Goal: Information Seeking & Learning: Learn about a topic

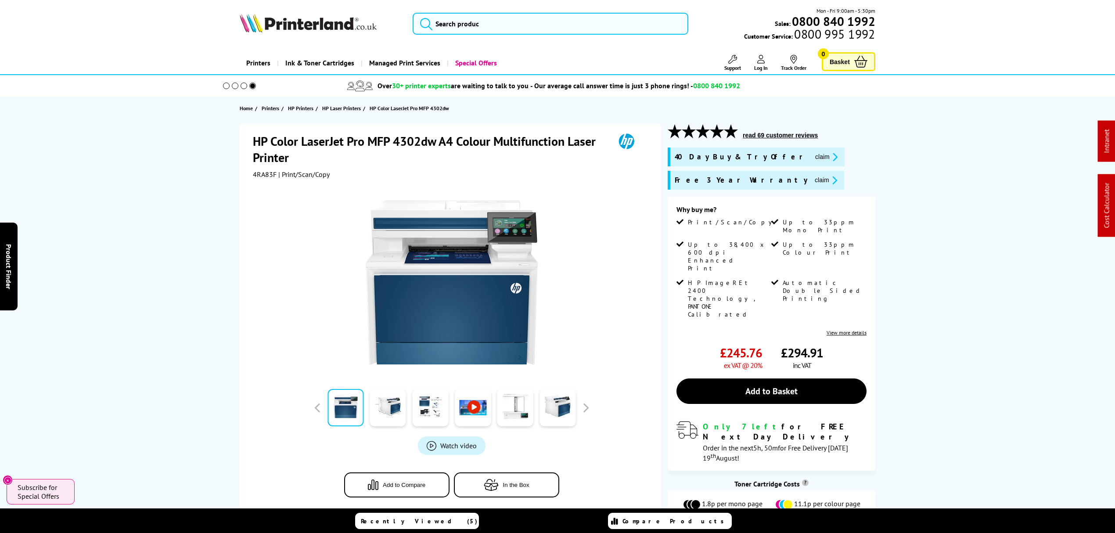
drag, startPoint x: 163, startPoint y: 123, endPoint x: 530, endPoint y: 26, distance: 378.8
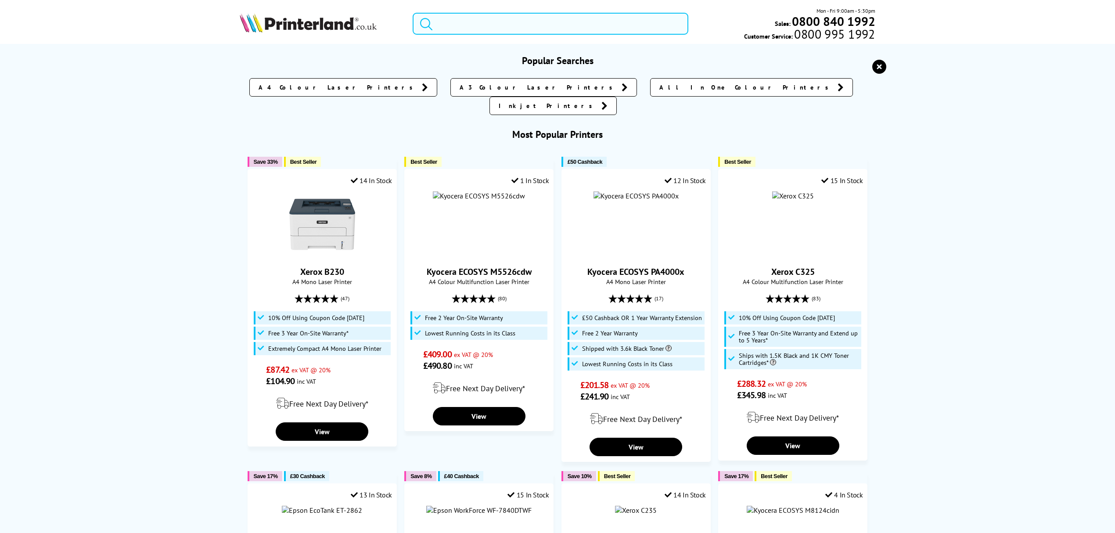
click at [543, 26] on input "search" at bounding box center [551, 24] width 276 height 22
paste input "110C0D3NL0"
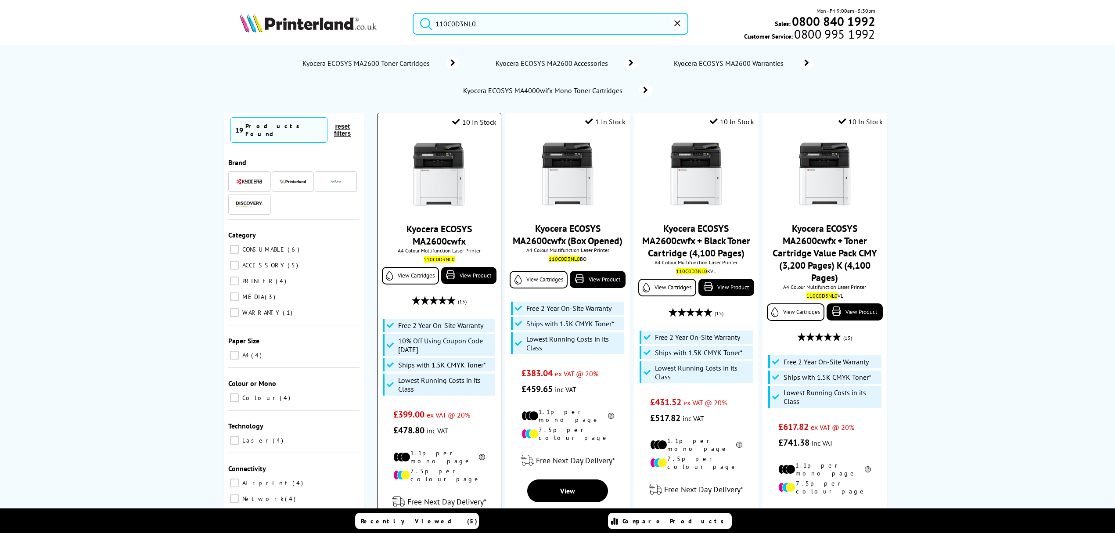
type input "110C0D3NL0"
click at [429, 165] on img at bounding box center [439, 175] width 66 height 66
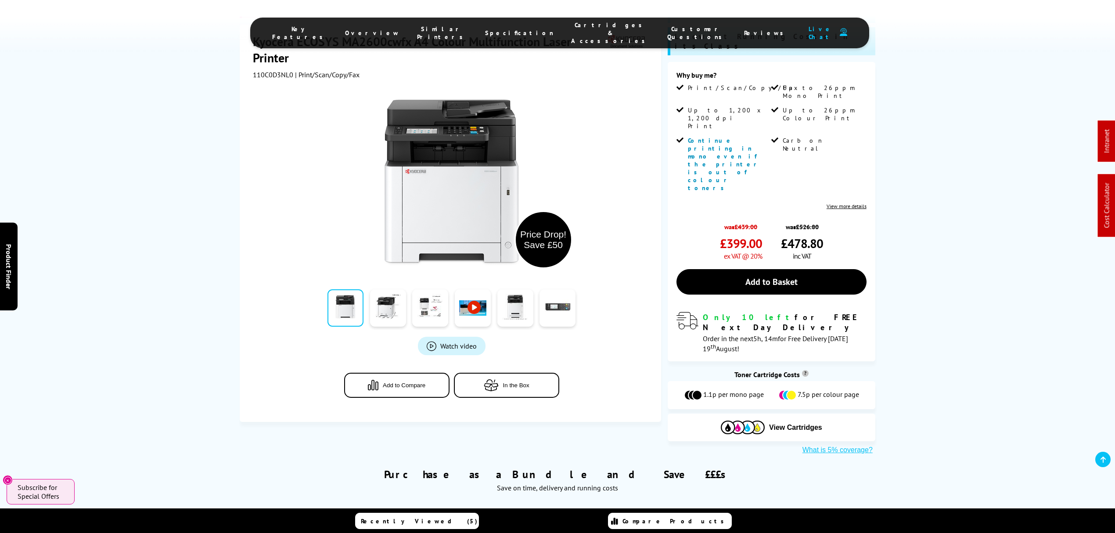
scroll to position [230, 0]
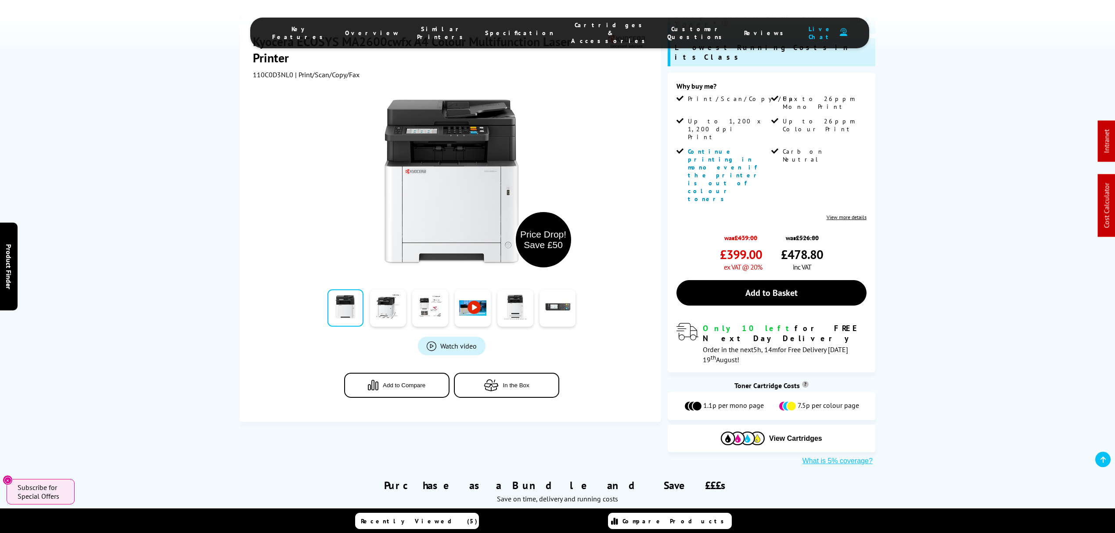
drag, startPoint x: 393, startPoint y: 434, endPoint x: 205, endPoint y: 419, distance: 188.6
click at [205, 465] on div "Purchase as a Bundle and Save £££s Save on time, delivery and running costs You…" at bounding box center [557, 532] width 1115 height 135
click at [402, 533] on link "Kyocera ECOSYS MA2600cwfx + Black Toner Cartridge (4,100 Pages)" at bounding box center [457, 543] width 179 height 18
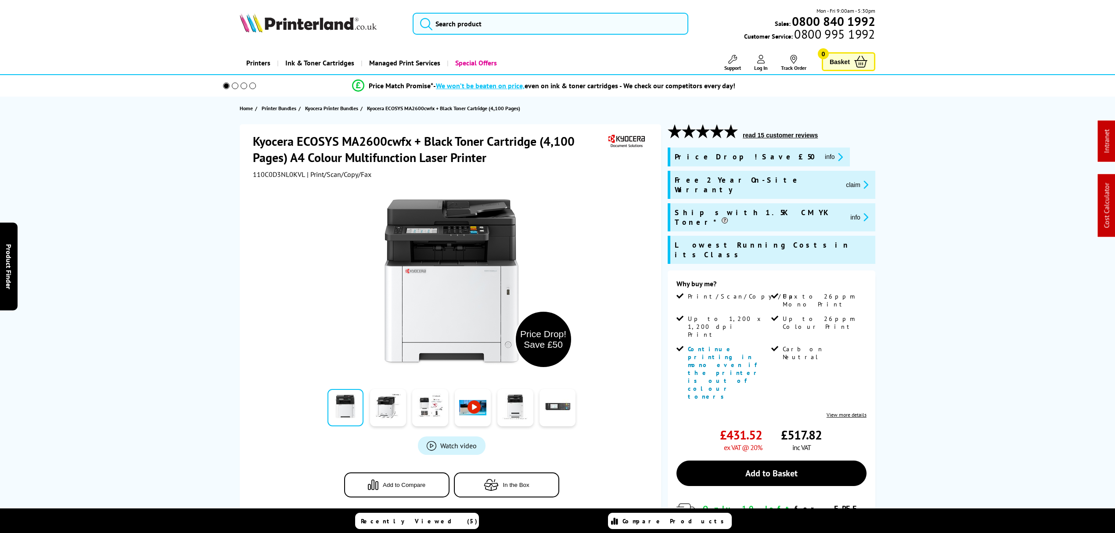
click at [267, 170] on span "110C0D3NL0KVL" at bounding box center [279, 174] width 52 height 9
click at [844, 180] on button "claim" at bounding box center [858, 185] width 28 height 10
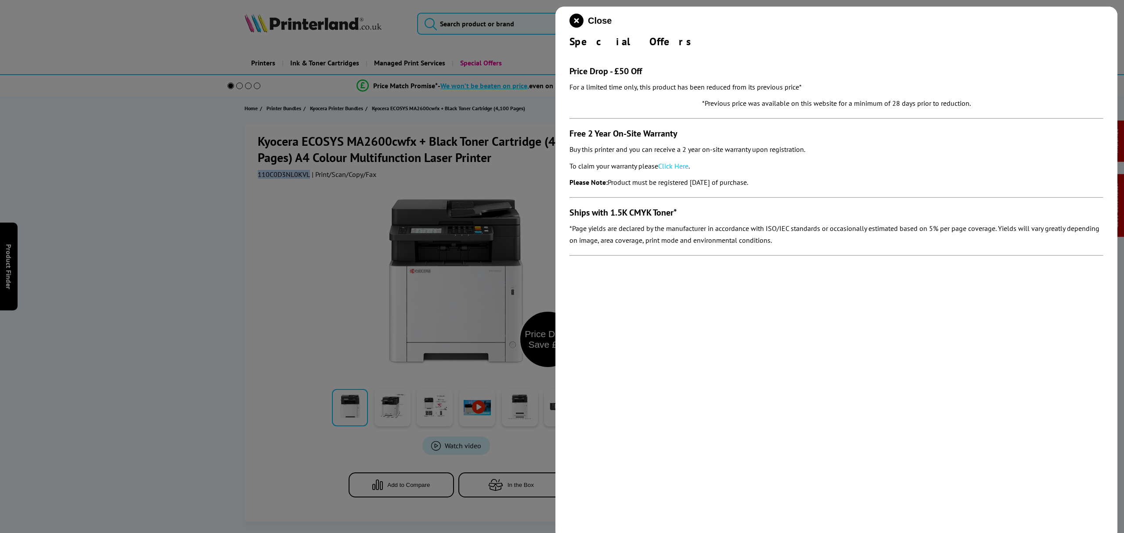
drag, startPoint x: 779, startPoint y: 185, endPoint x: 565, endPoint y: 137, distance: 219.6
click at [565, 137] on div "Close Special Offers Price Drop - £50 Off For a limited time only, this product…" at bounding box center [837, 273] width 562 height 533
copy section "Free 2 Year On-Site Warranty Buy this printer and you can receive a 2 year on-s…"
click at [578, 22] on icon "close modal" at bounding box center [577, 21] width 14 height 14
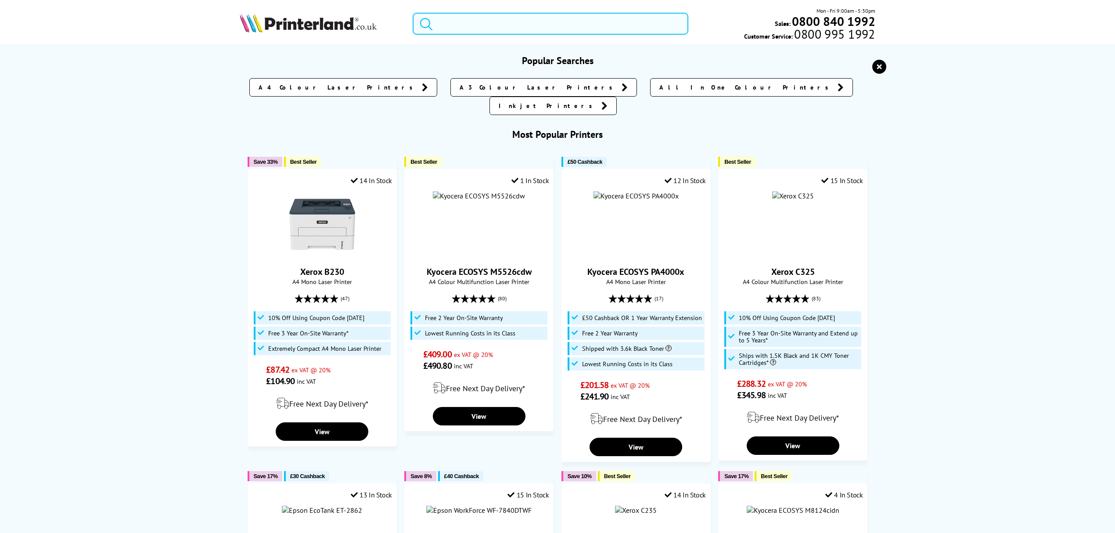
click at [513, 25] on input "search" at bounding box center [551, 24] width 276 height 22
paste input "DCPL1660WZU1"
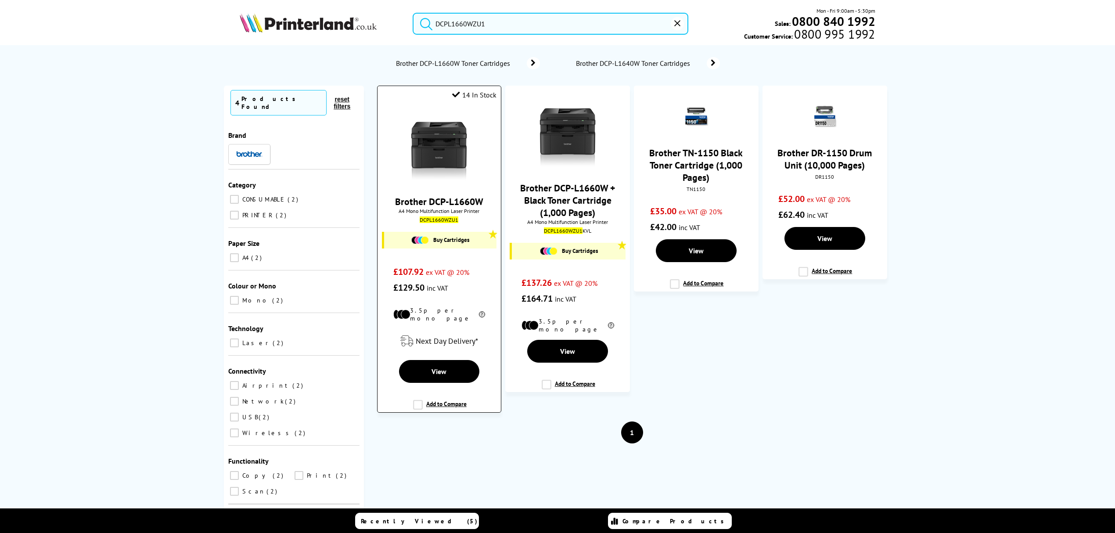
type input "DCPL1660WZU1"
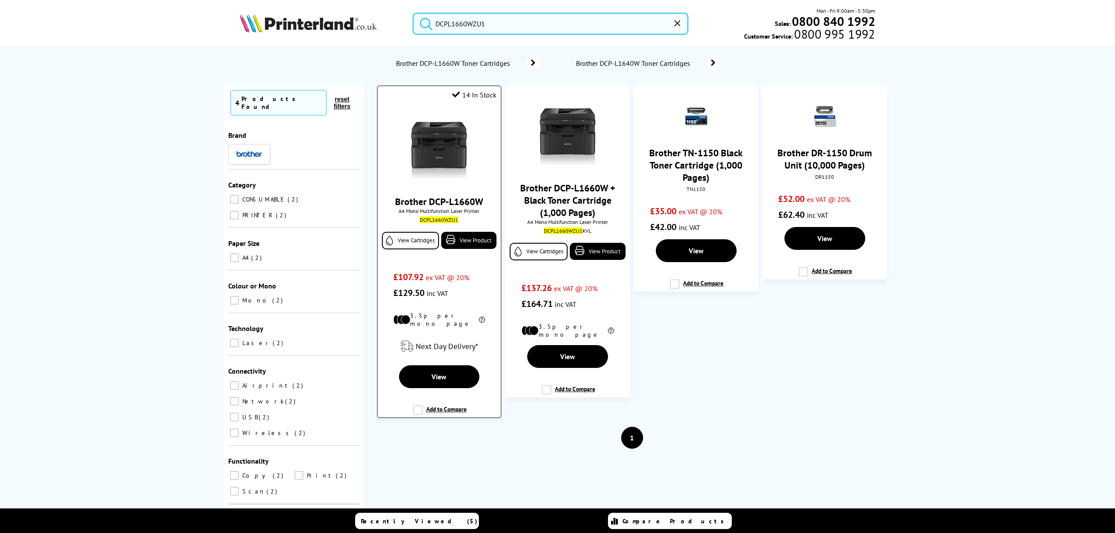
click at [446, 143] on img at bounding box center [439, 148] width 66 height 66
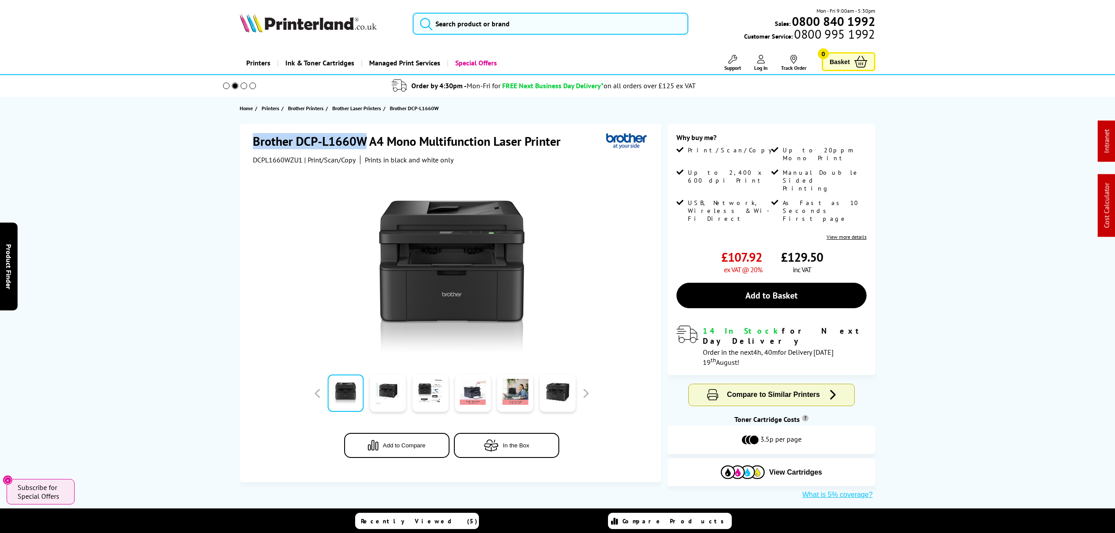
drag, startPoint x: 368, startPoint y: 141, endPoint x: 245, endPoint y: 143, distance: 122.5
click at [245, 143] on div "Brother DCP-L1660W A4 Mono Multifunction Laser Printer DCPL1660WZU1 | Print/Sca…" at bounding box center [451, 303] width 422 height 358
copy h1 "Brother DCP-L1660W"
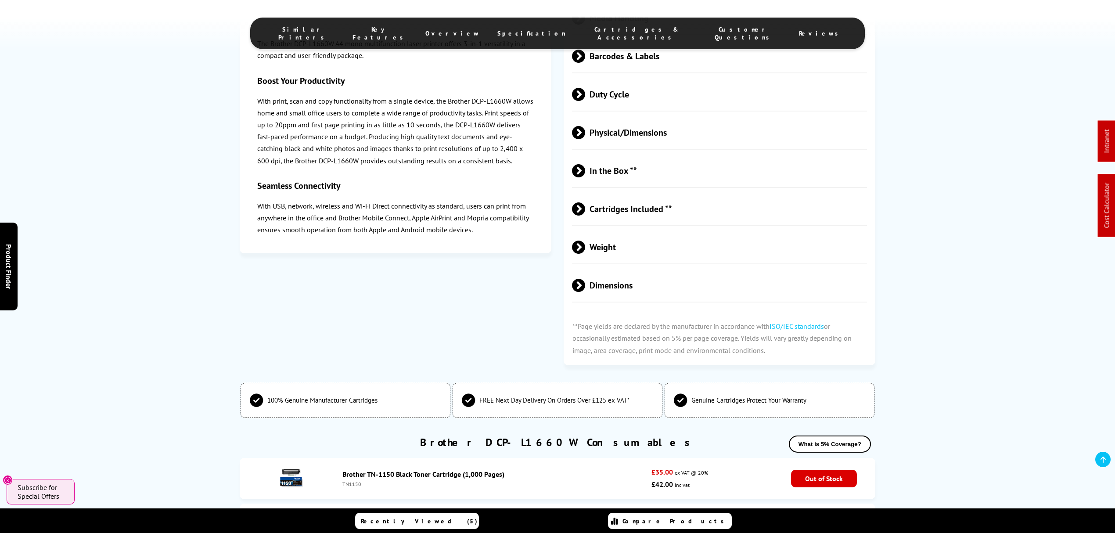
scroll to position [1991, 0]
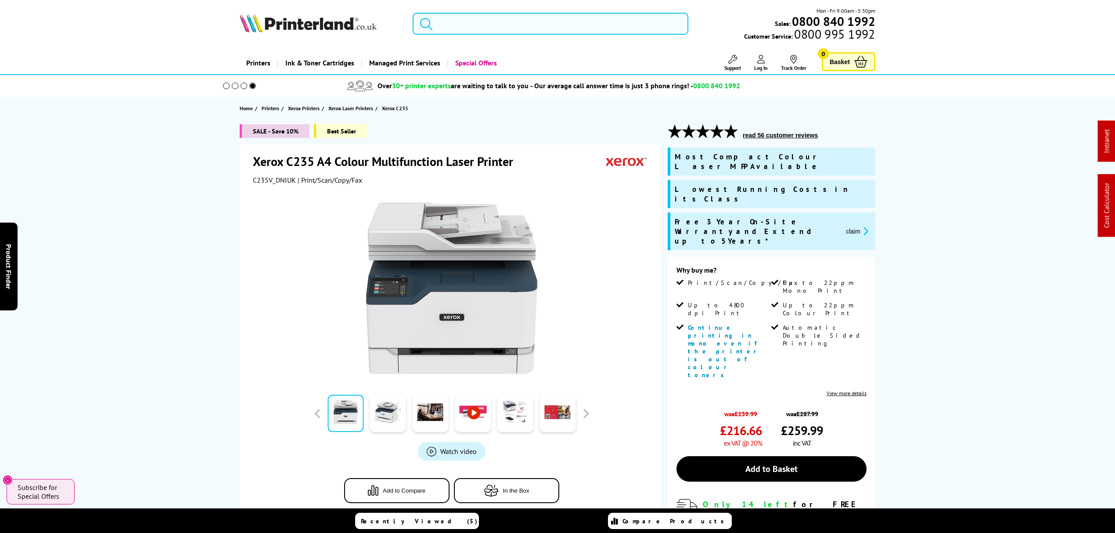
click at [640, 27] on input "search" at bounding box center [551, 24] width 276 height 22
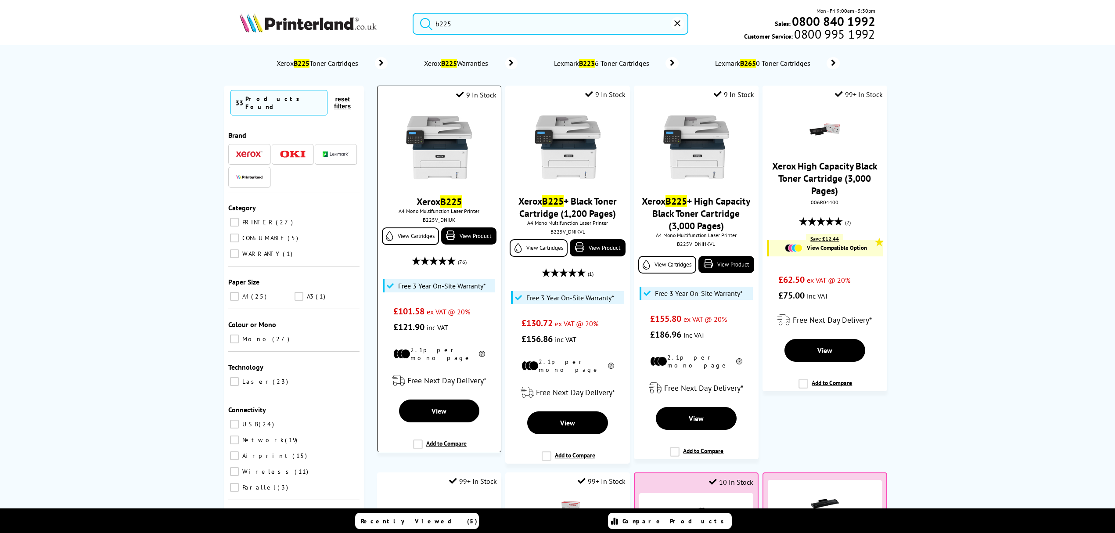
type input "b225"
click at [432, 133] on img at bounding box center [439, 148] width 66 height 66
